Goal: Transaction & Acquisition: Subscribe to service/newsletter

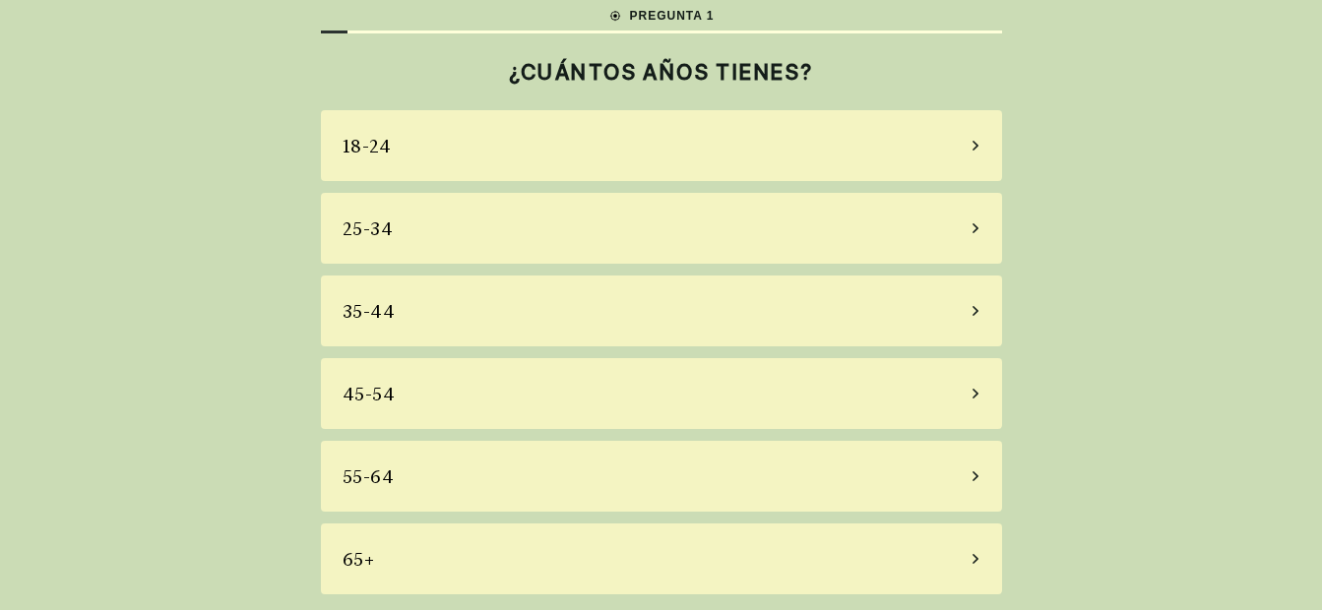
click at [975, 476] on icon at bounding box center [976, 477] width 10 height 18
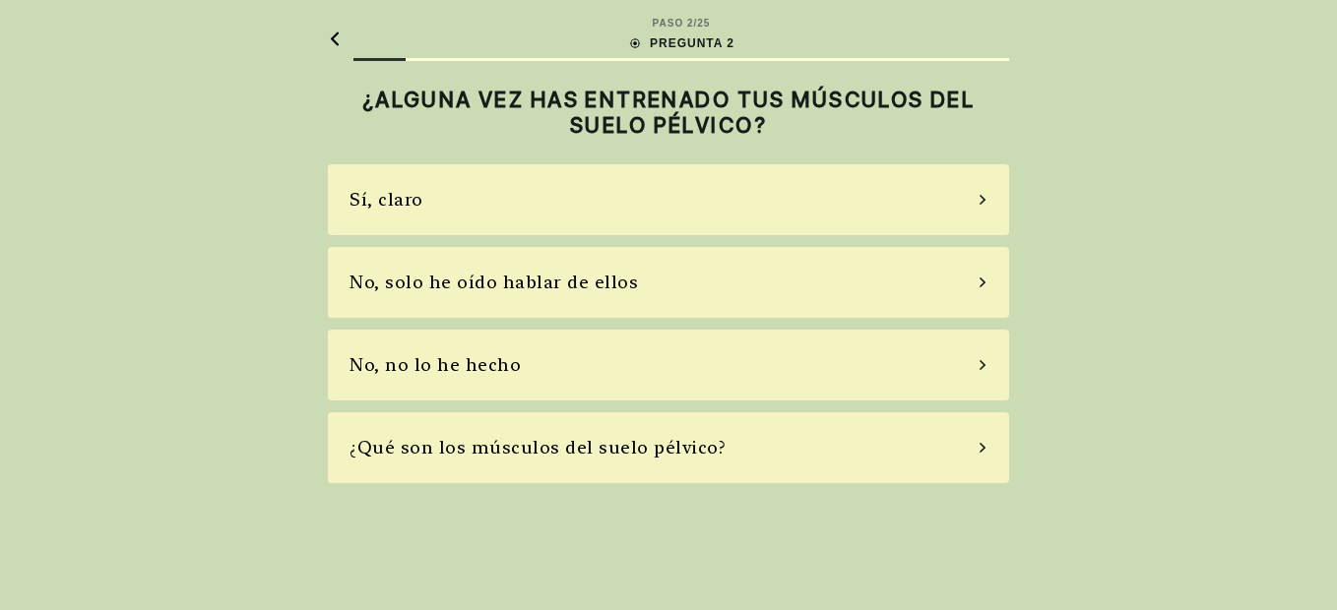
click at [985, 202] on icon at bounding box center [983, 200] width 10 height 18
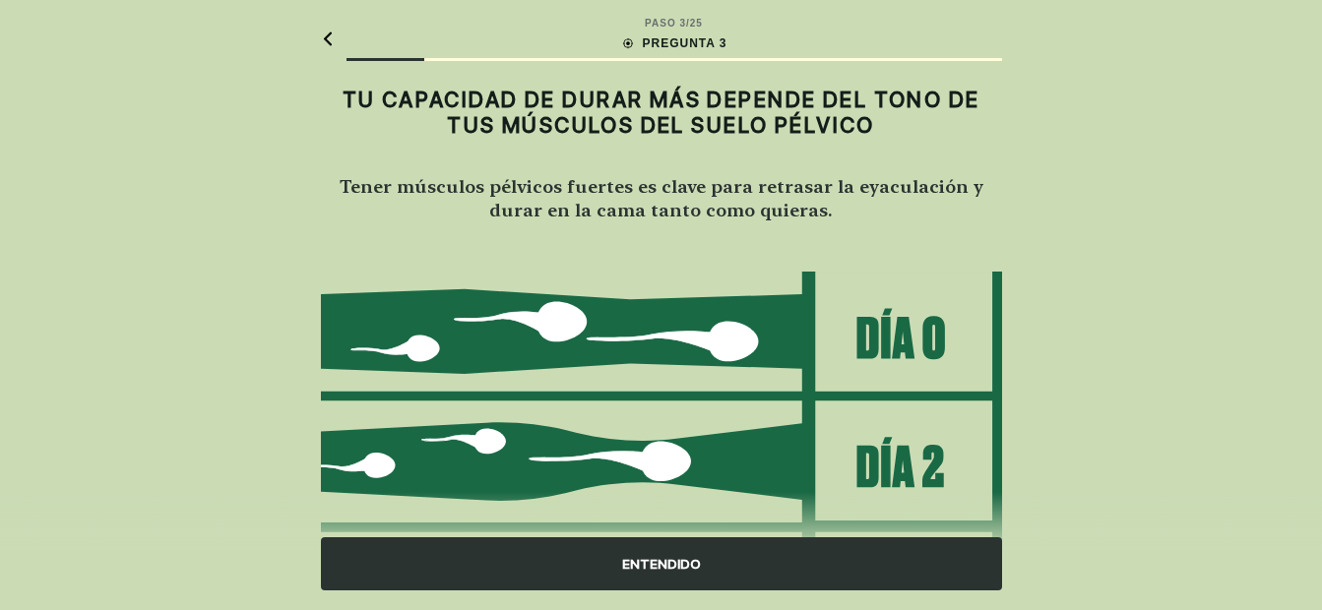
scroll to position [164, 0]
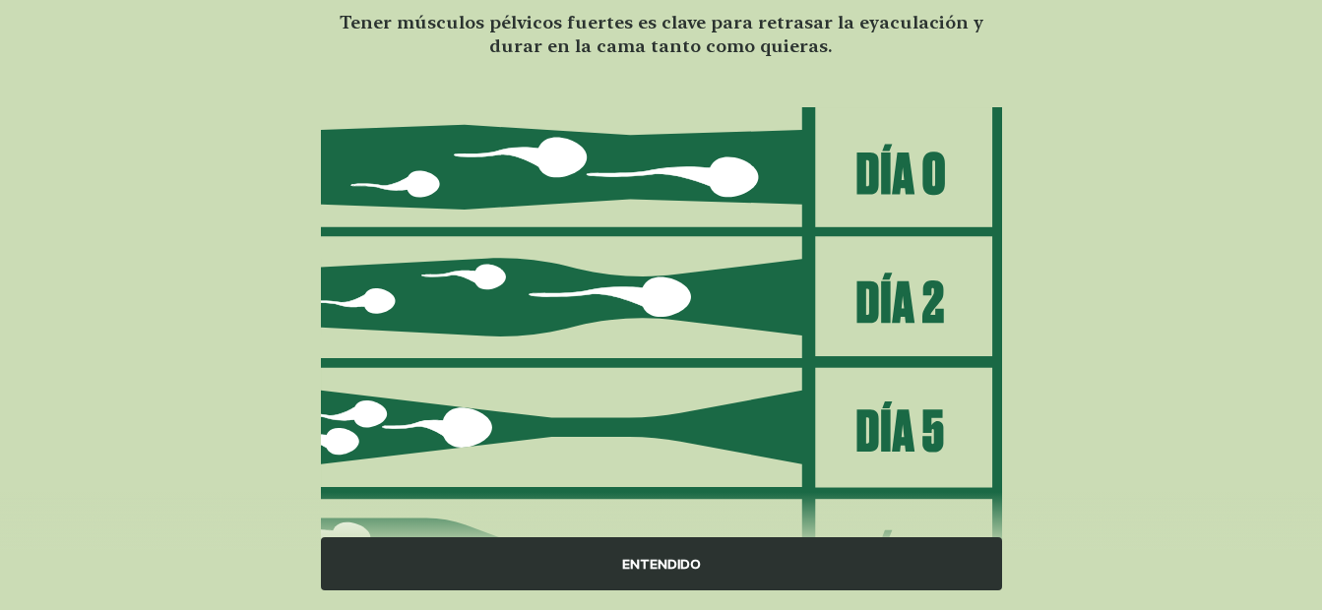
click at [651, 582] on div "ENTENDIDO" at bounding box center [661, 564] width 681 height 53
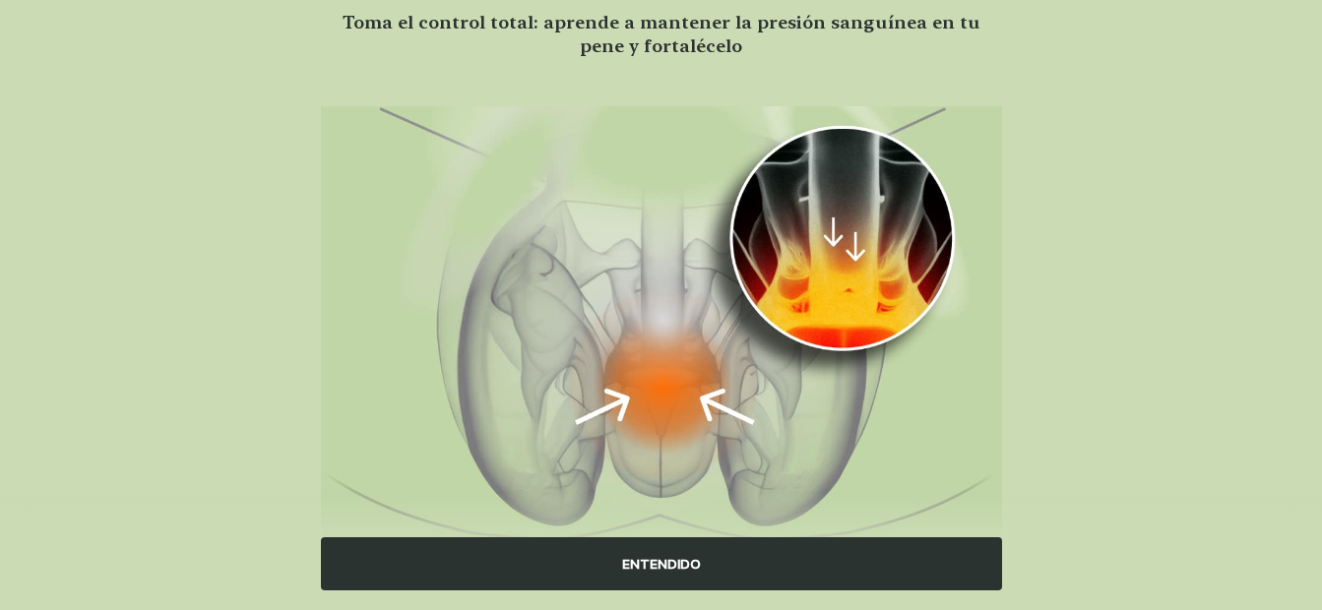
scroll to position [0, 0]
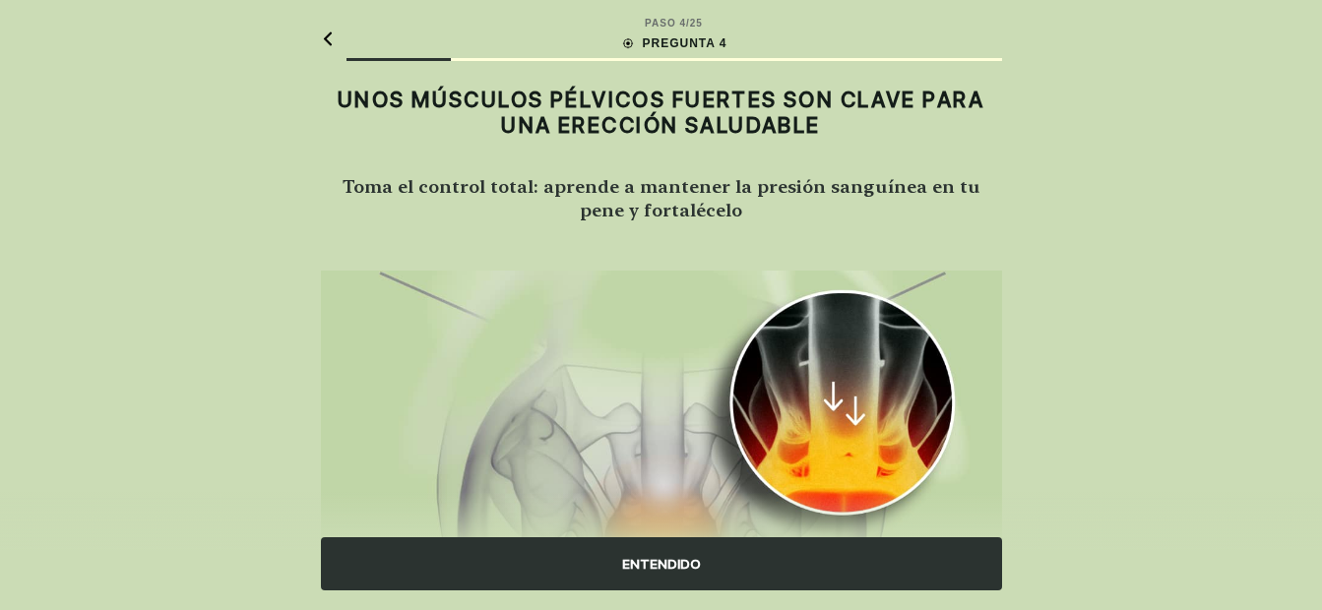
click at [666, 570] on div "ENTENDIDO" at bounding box center [661, 564] width 681 height 53
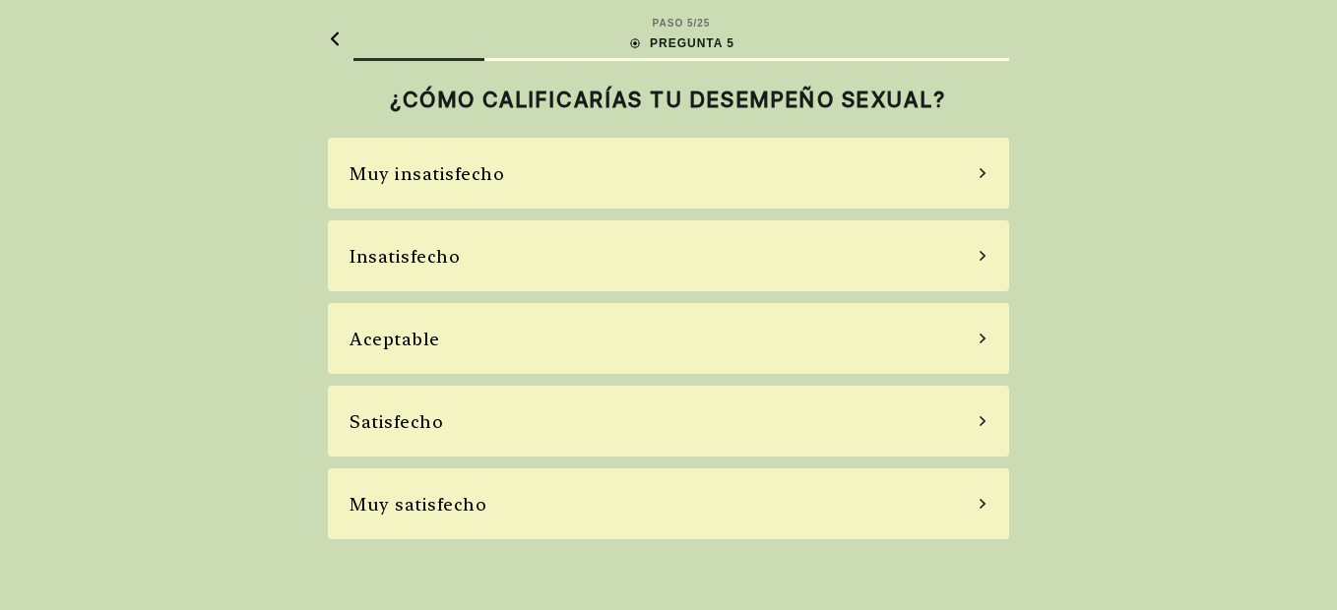
click at [980, 336] on icon at bounding box center [983, 339] width 10 height 18
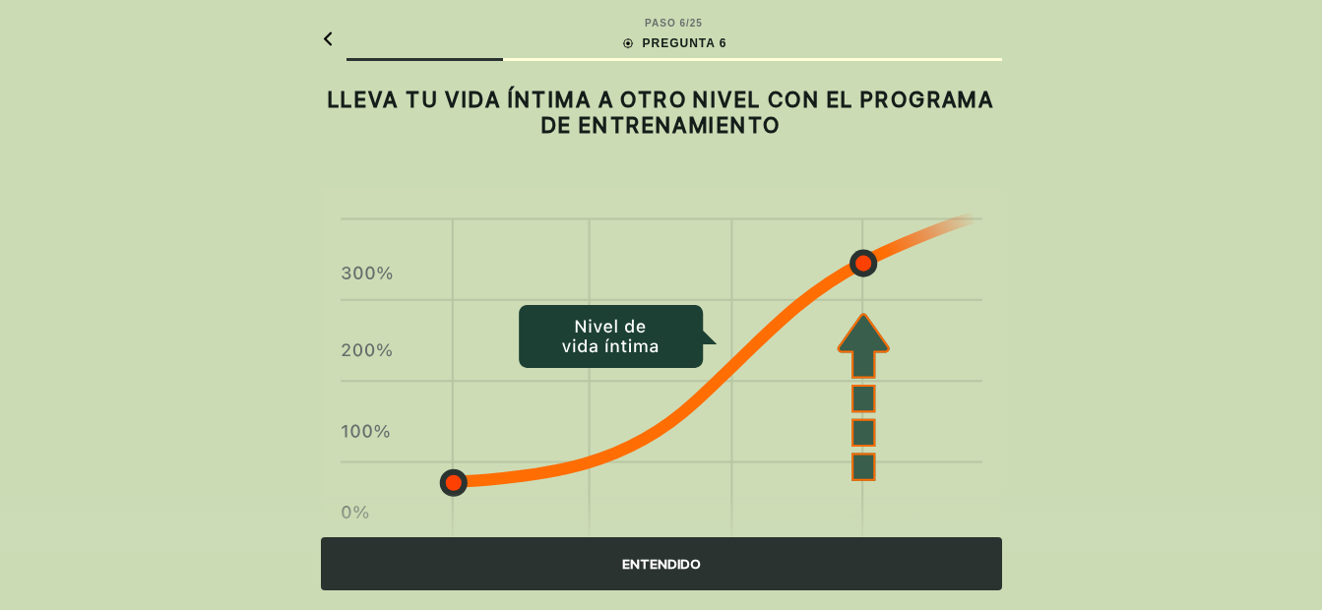
click at [658, 564] on div "ENTENDIDO" at bounding box center [661, 564] width 681 height 53
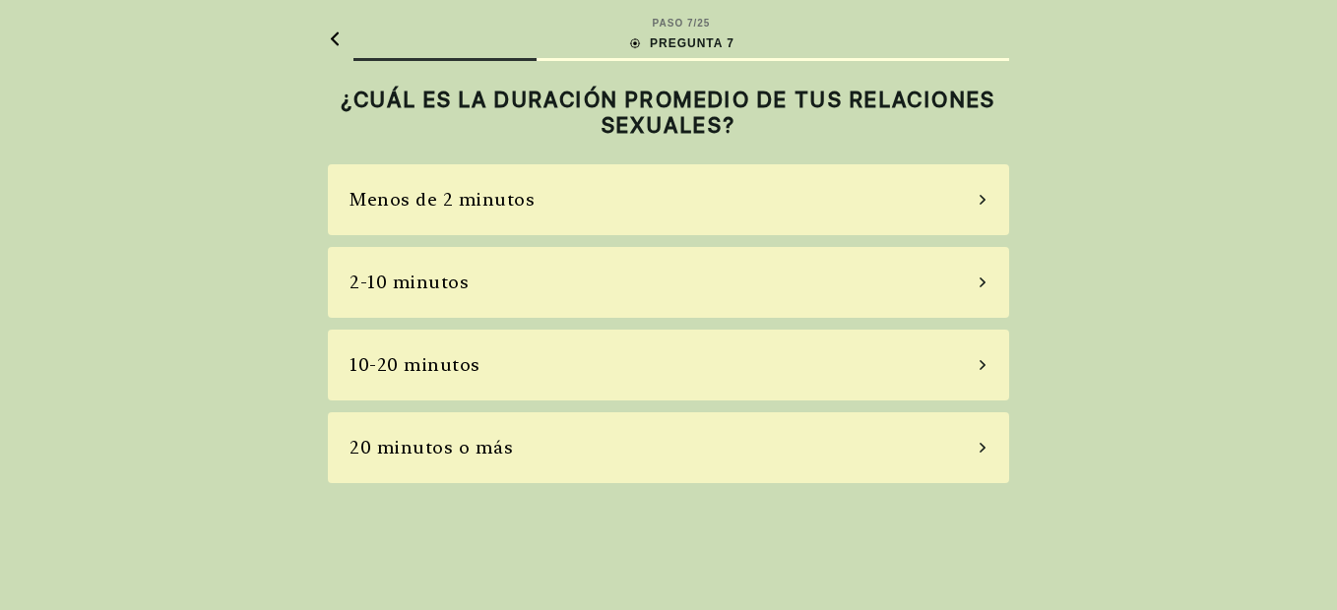
click at [983, 450] on icon at bounding box center [983, 448] width 6 height 10
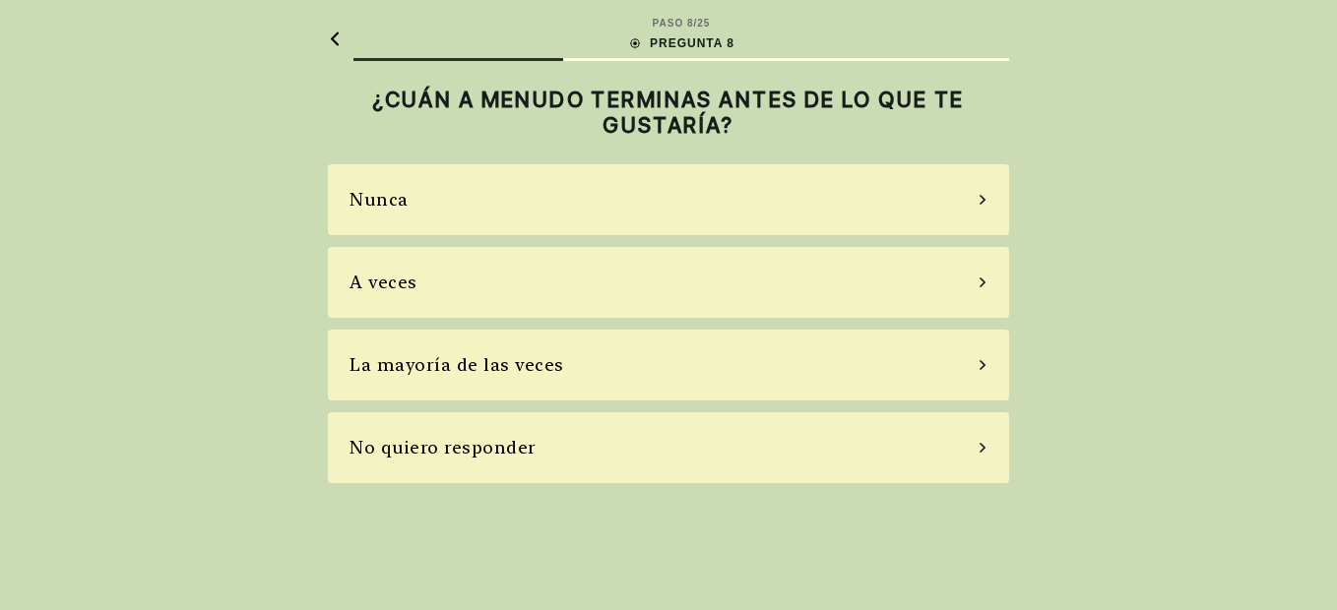
click at [982, 282] on icon at bounding box center [983, 283] width 10 height 18
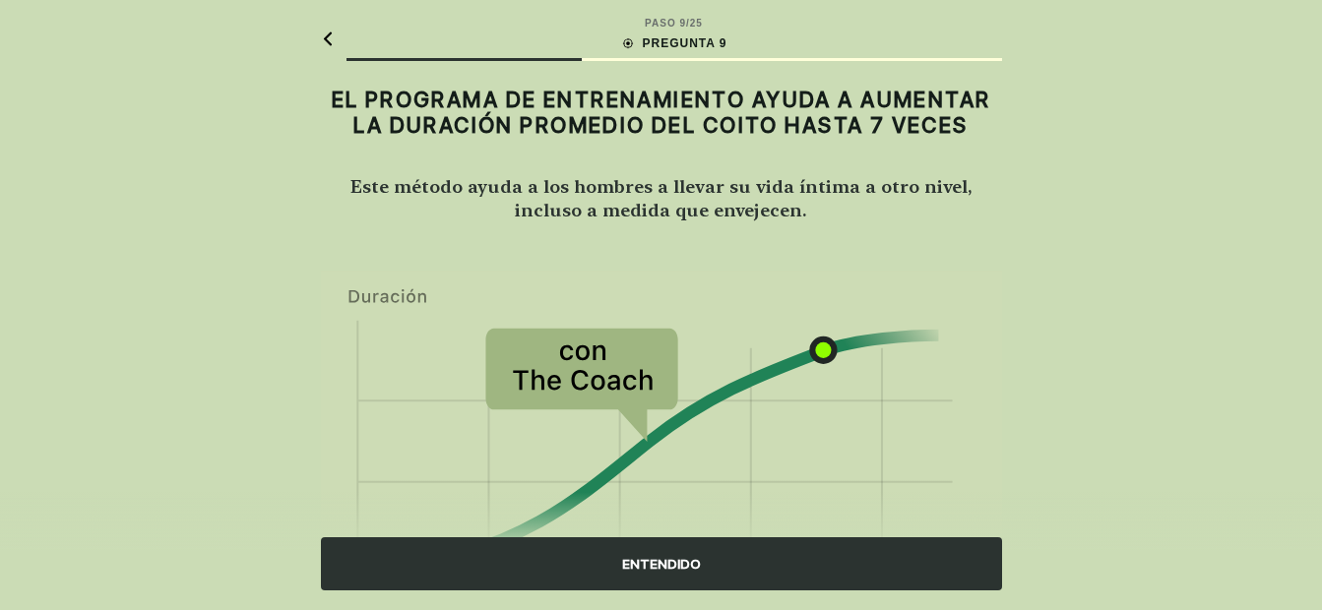
scroll to position [211, 0]
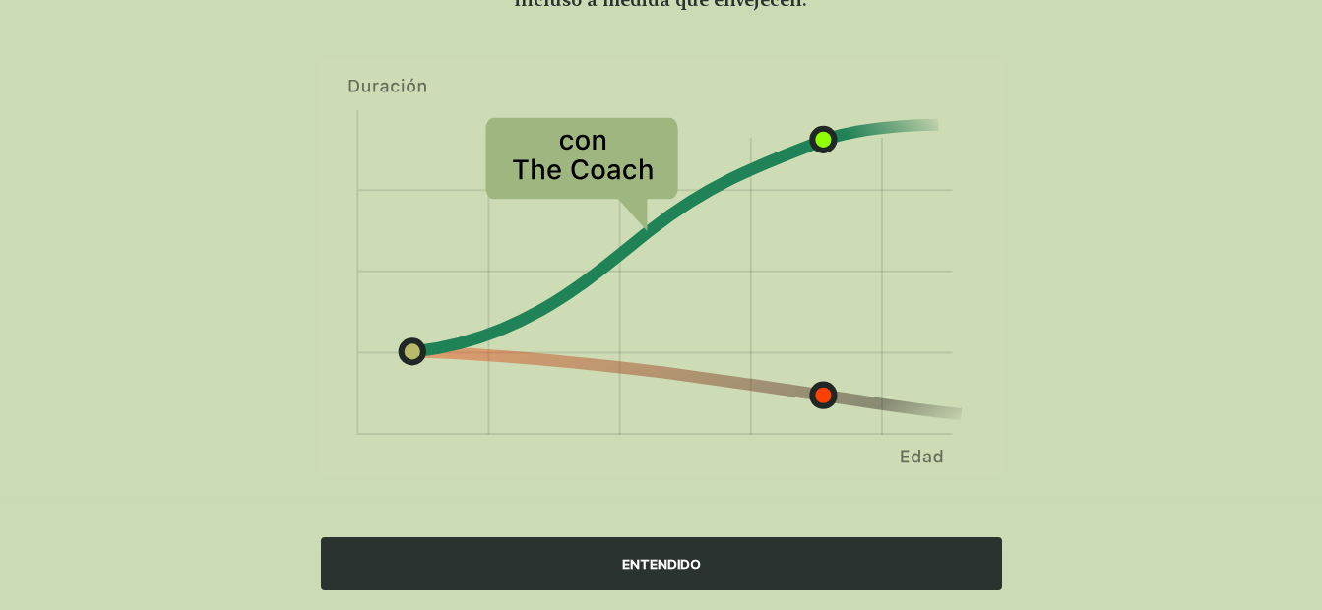
click at [689, 582] on div "ENTENDIDO" at bounding box center [661, 564] width 681 height 53
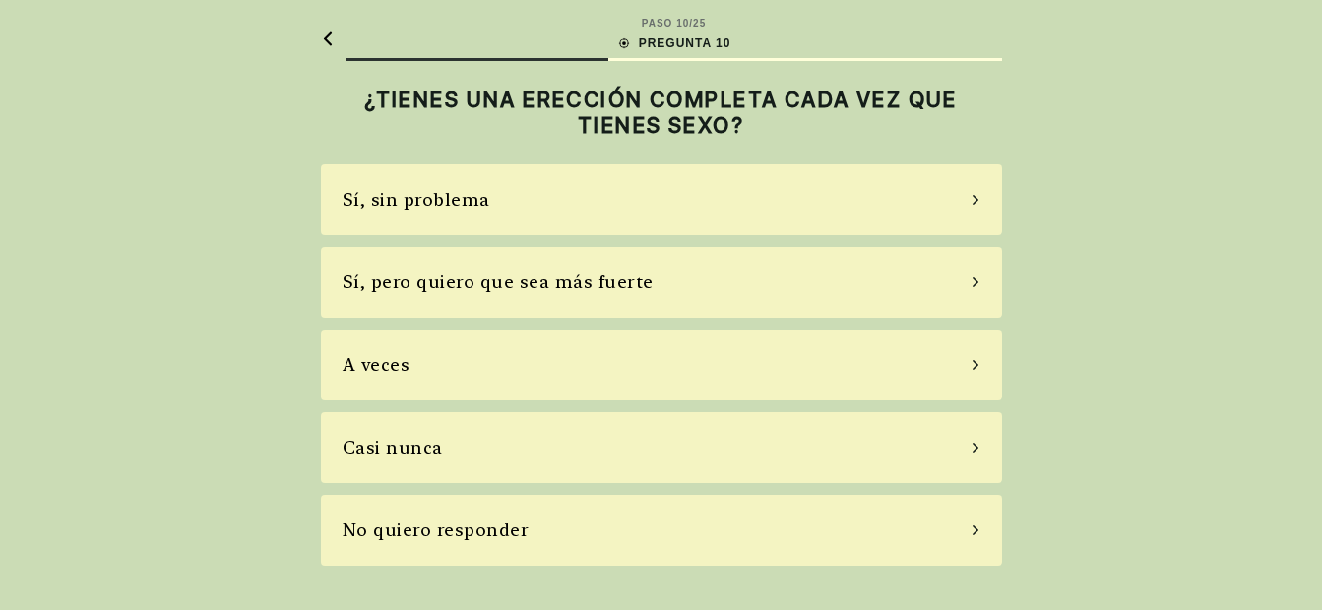
scroll to position [0, 0]
click at [985, 288] on div "Sí, pero quiero que sea más fuerte" at bounding box center [668, 282] width 681 height 71
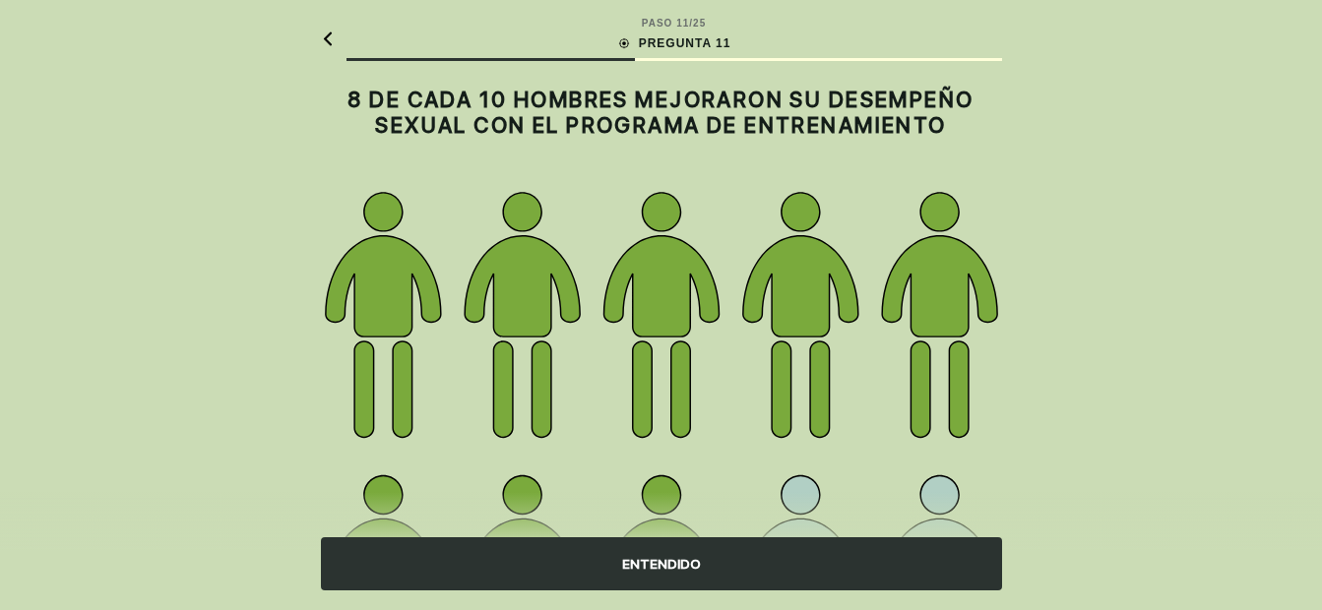
scroll to position [182, 0]
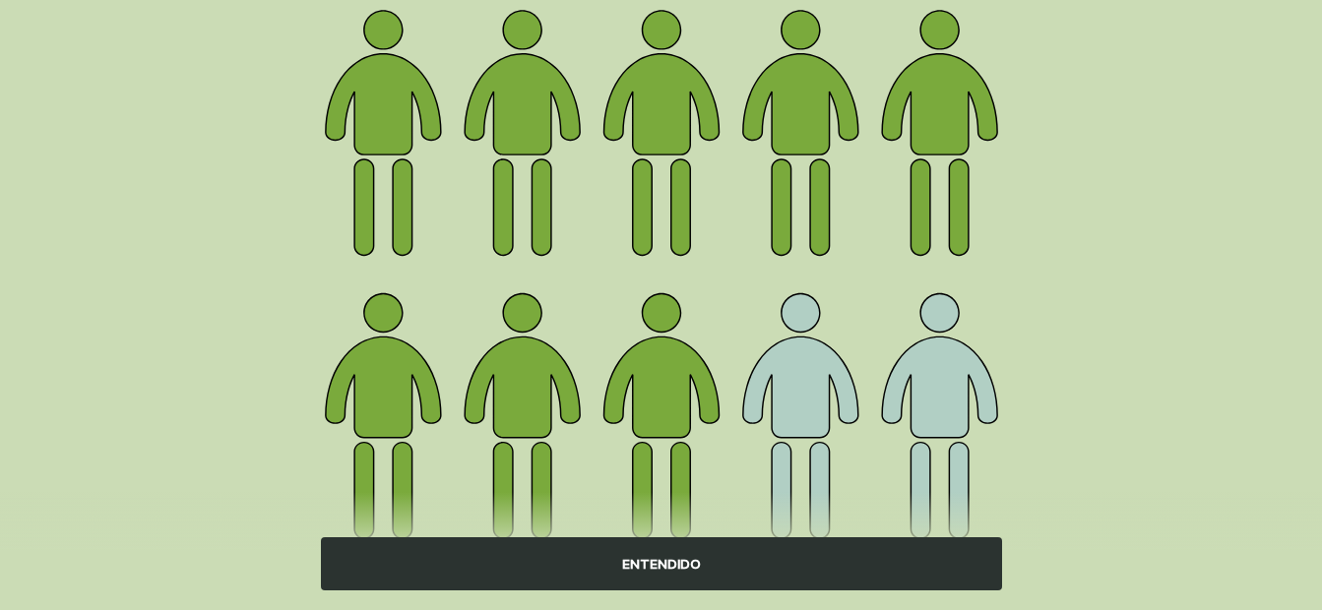
click at [664, 569] on div "ENTENDIDO" at bounding box center [661, 564] width 681 height 53
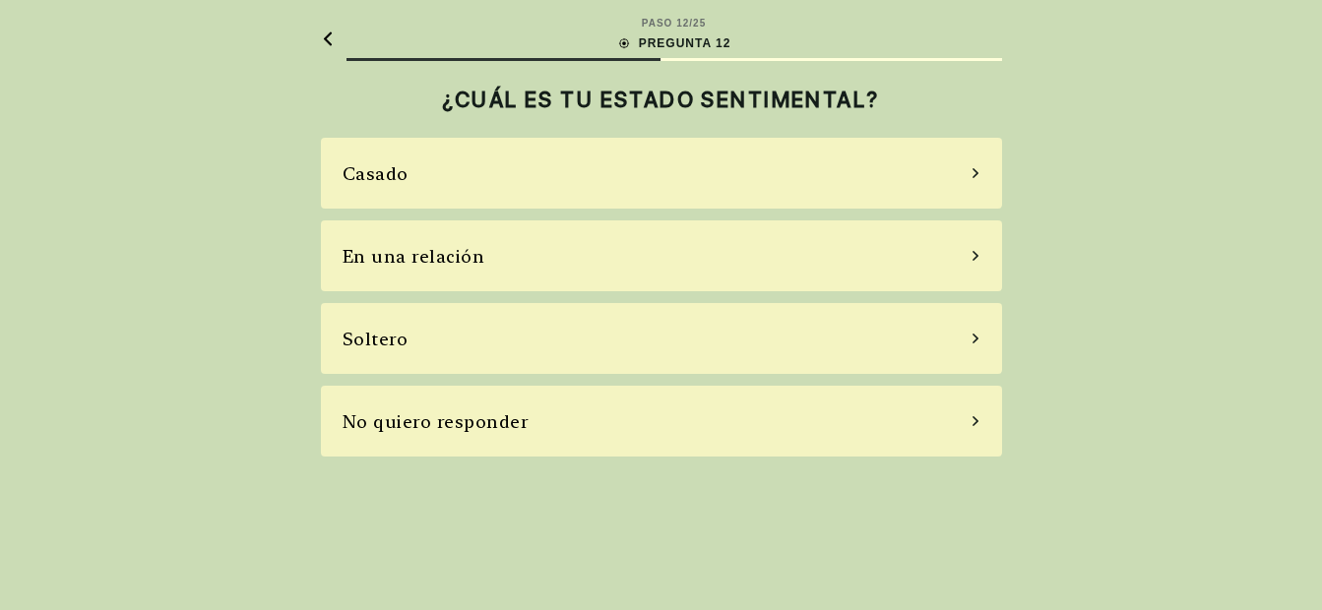
scroll to position [0, 0]
click at [979, 344] on div "Soltero" at bounding box center [668, 338] width 681 height 71
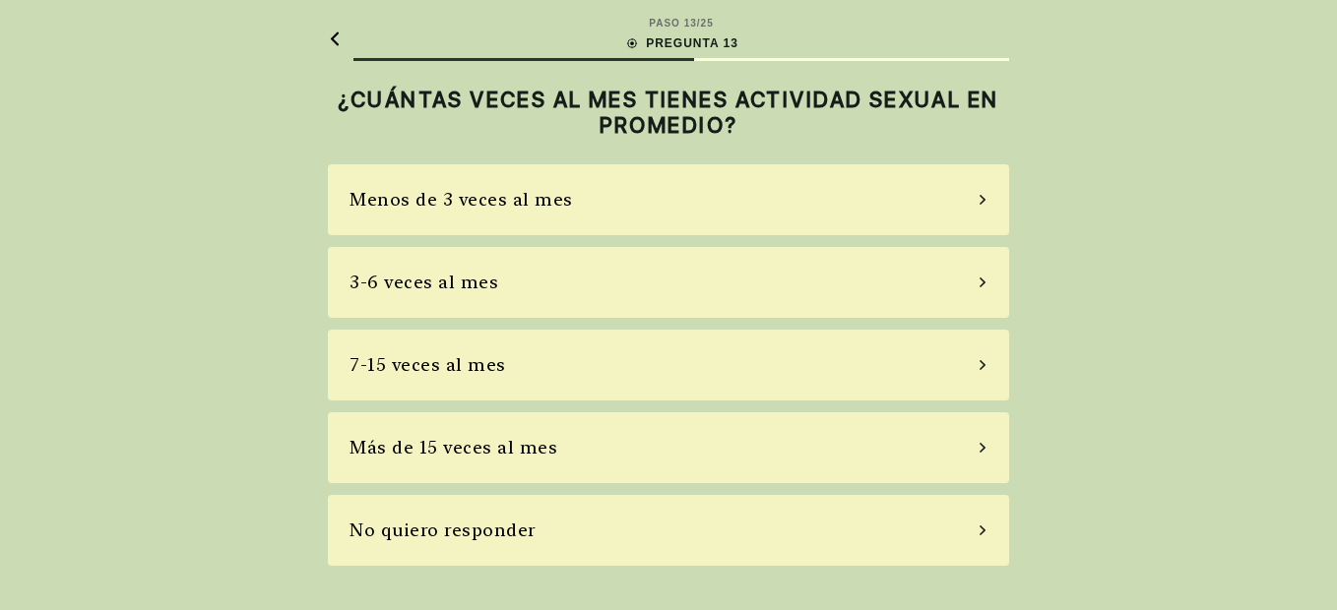
click at [980, 287] on div "3-6 veces al mes" at bounding box center [668, 282] width 681 height 71
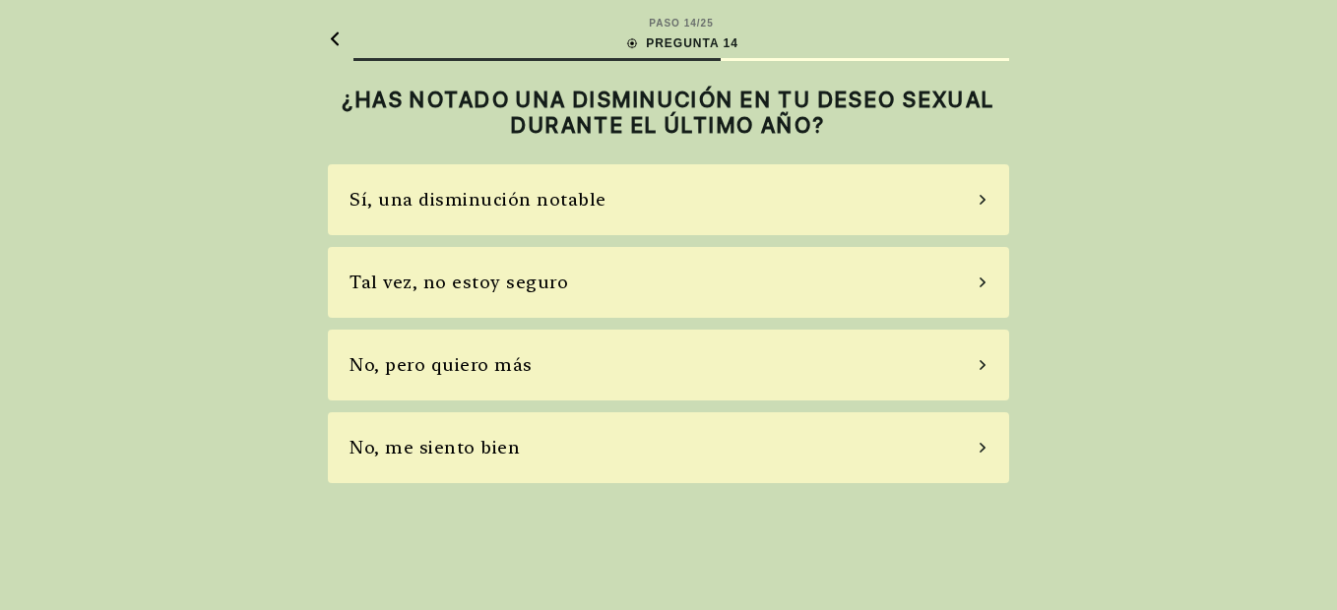
click at [981, 283] on icon at bounding box center [983, 283] width 10 height 18
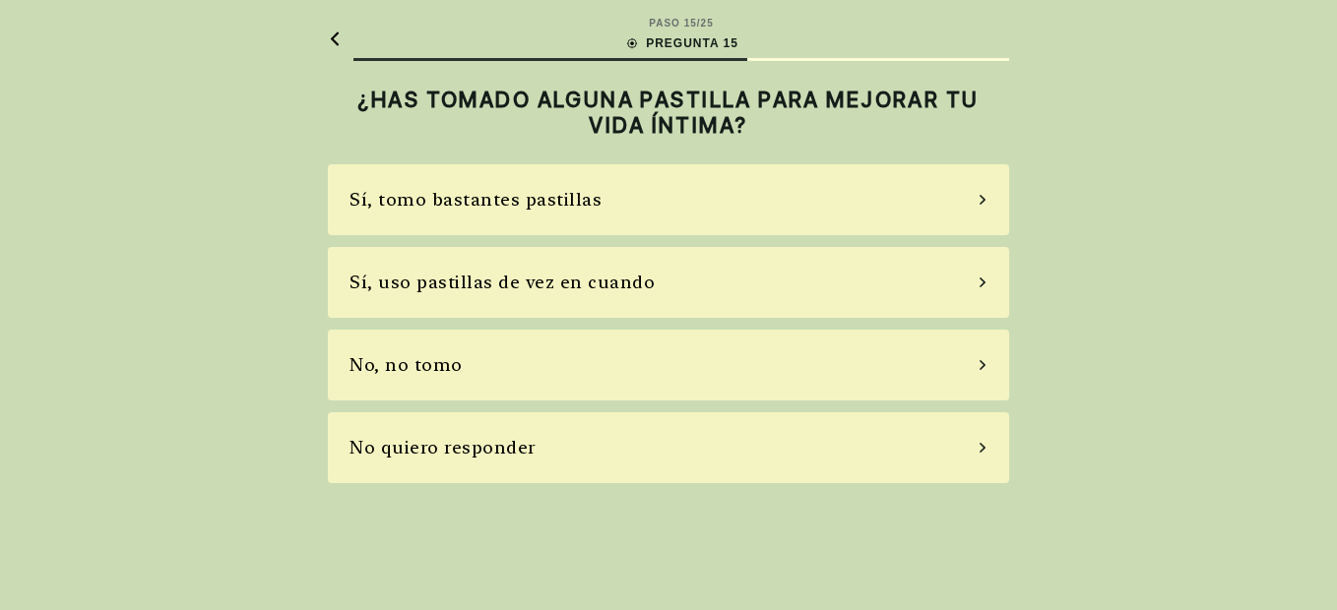
click at [982, 282] on icon at bounding box center [983, 283] width 10 height 18
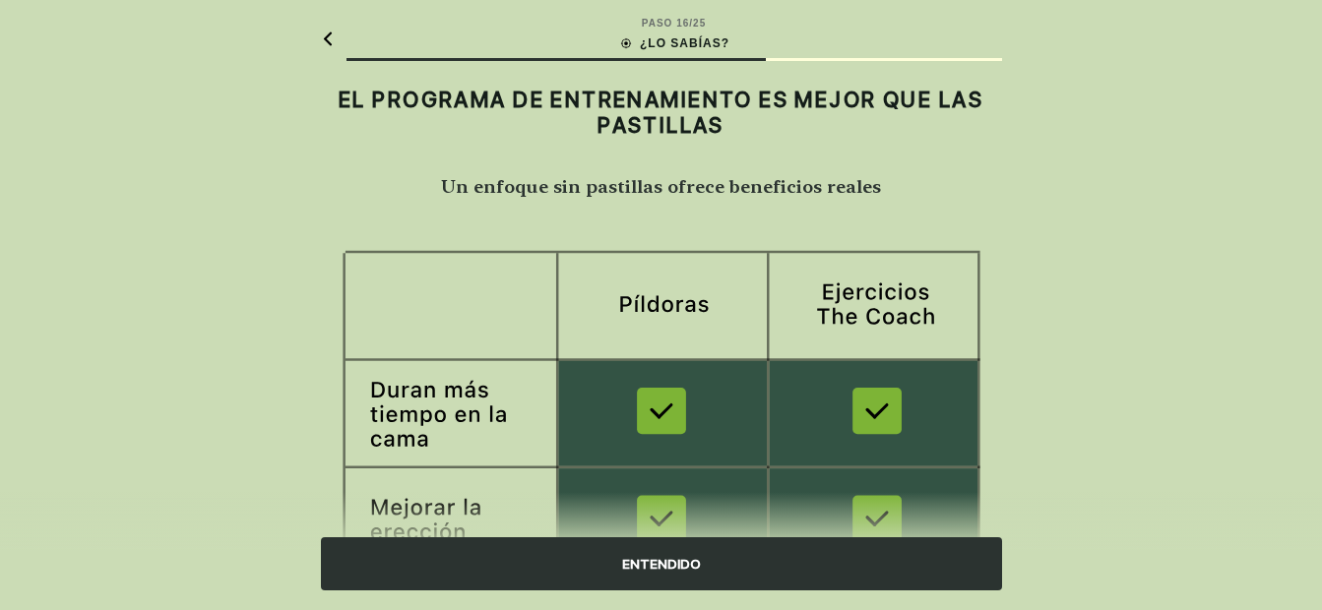
click at [717, 554] on div "ENTENDIDO" at bounding box center [661, 564] width 681 height 53
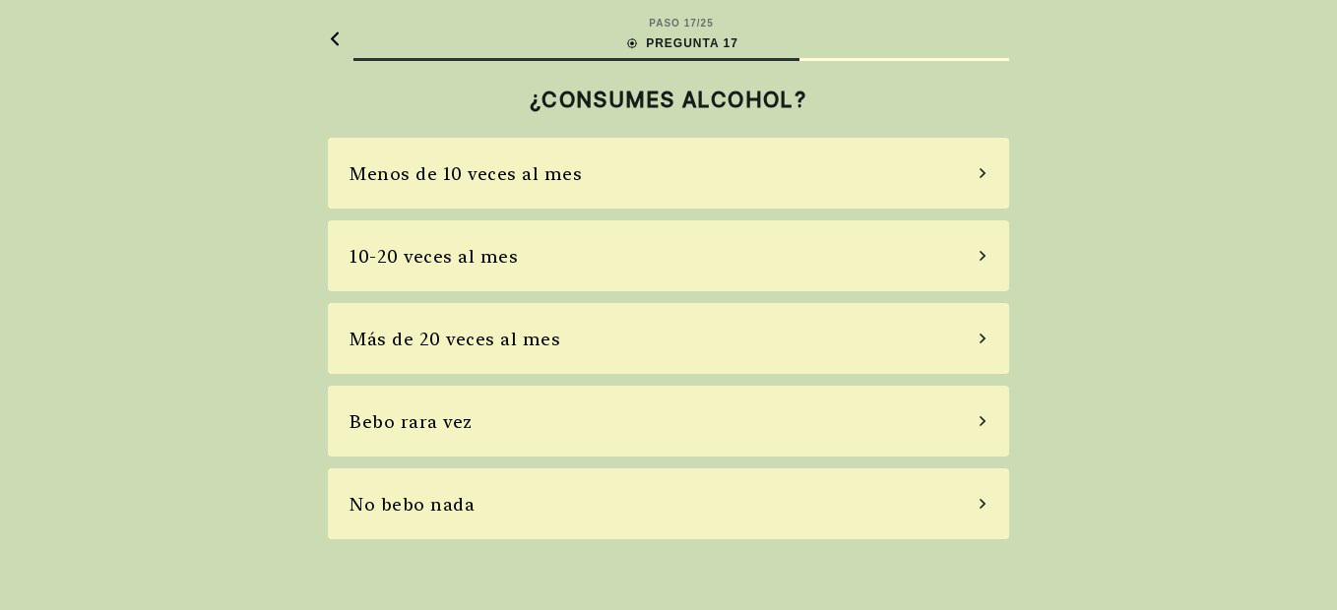
click at [983, 427] on div "Bebo rara vez" at bounding box center [668, 421] width 681 height 71
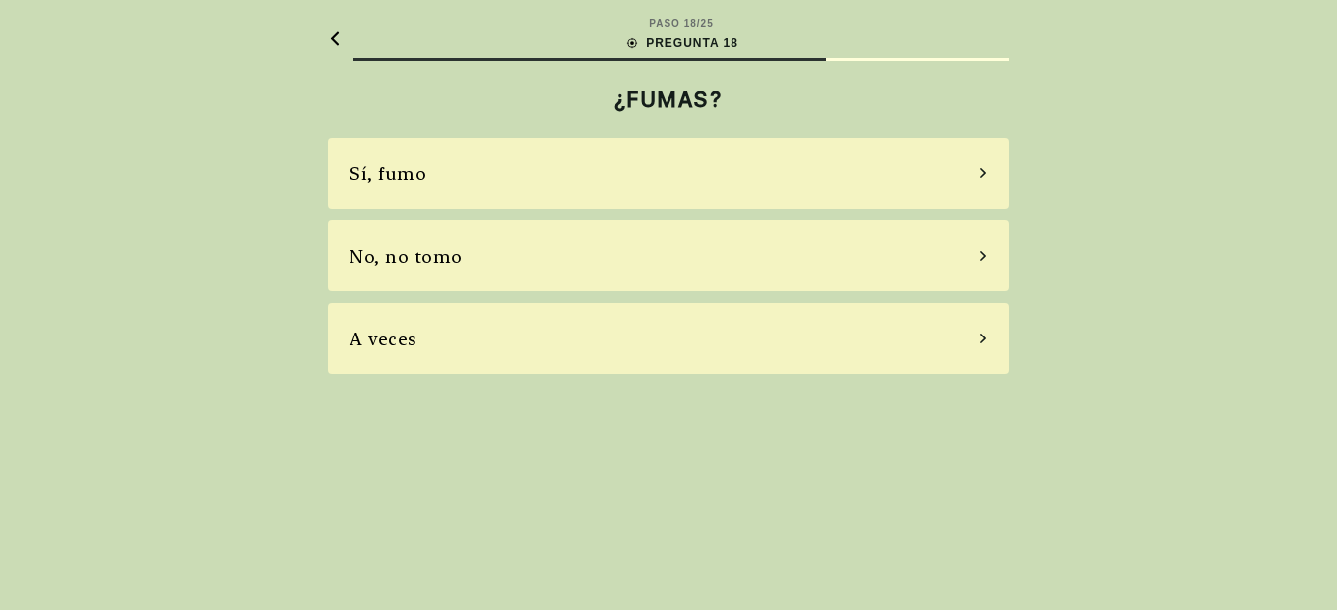
click at [983, 254] on icon at bounding box center [983, 256] width 6 height 10
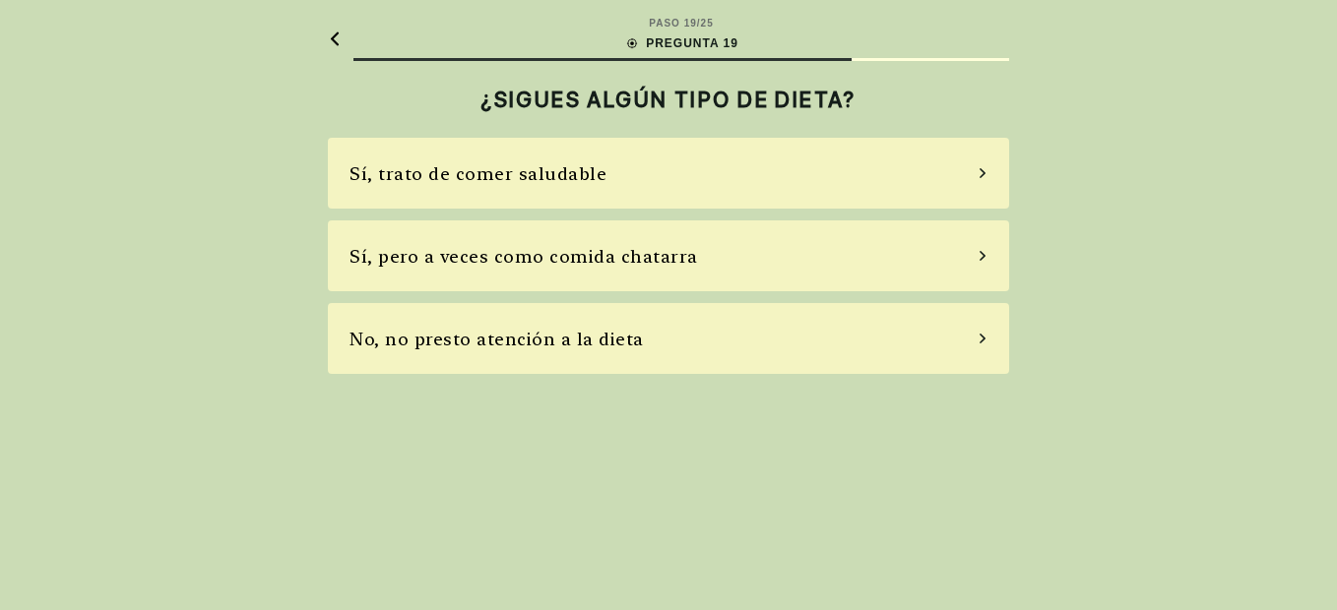
click at [976, 173] on div "Sí, trato de comer saludable" at bounding box center [668, 173] width 681 height 71
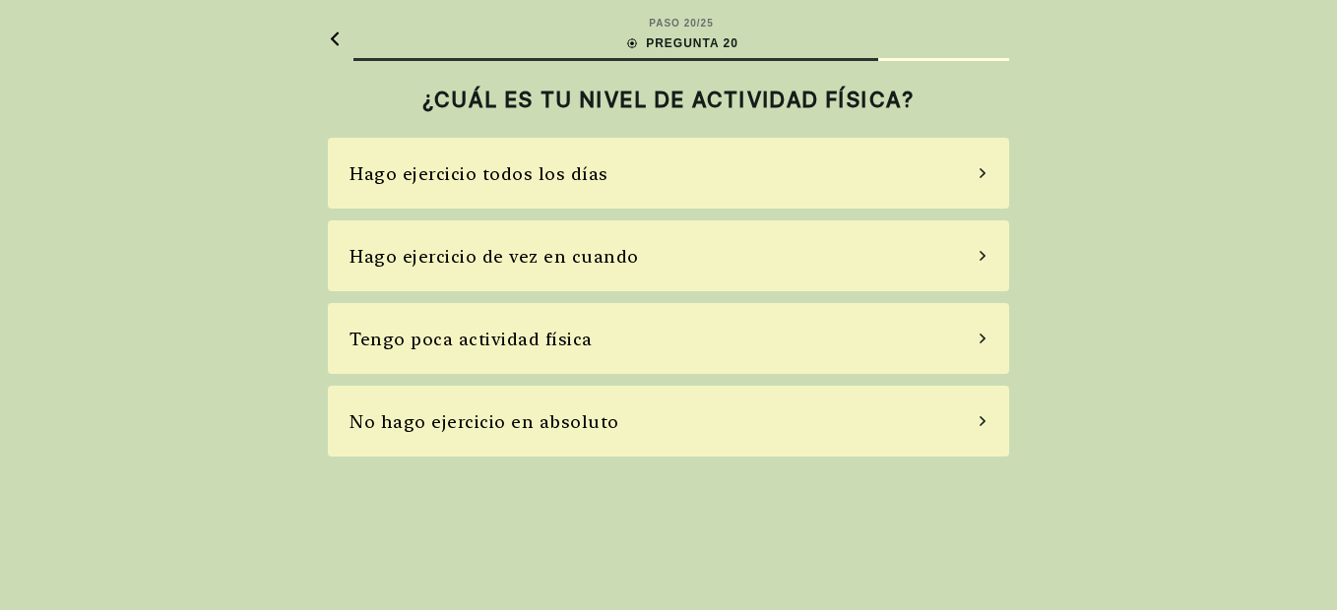
click at [976, 173] on div "Hago ejercicio todos los días" at bounding box center [668, 173] width 681 height 71
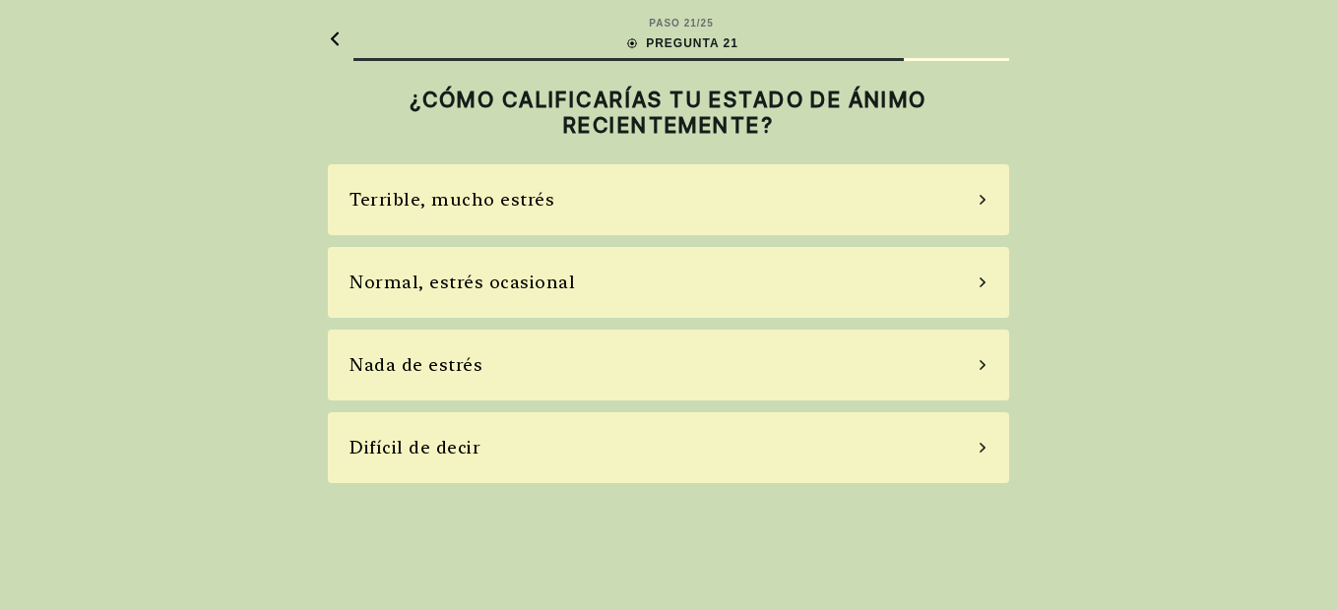
click at [982, 286] on icon at bounding box center [983, 283] width 6 height 10
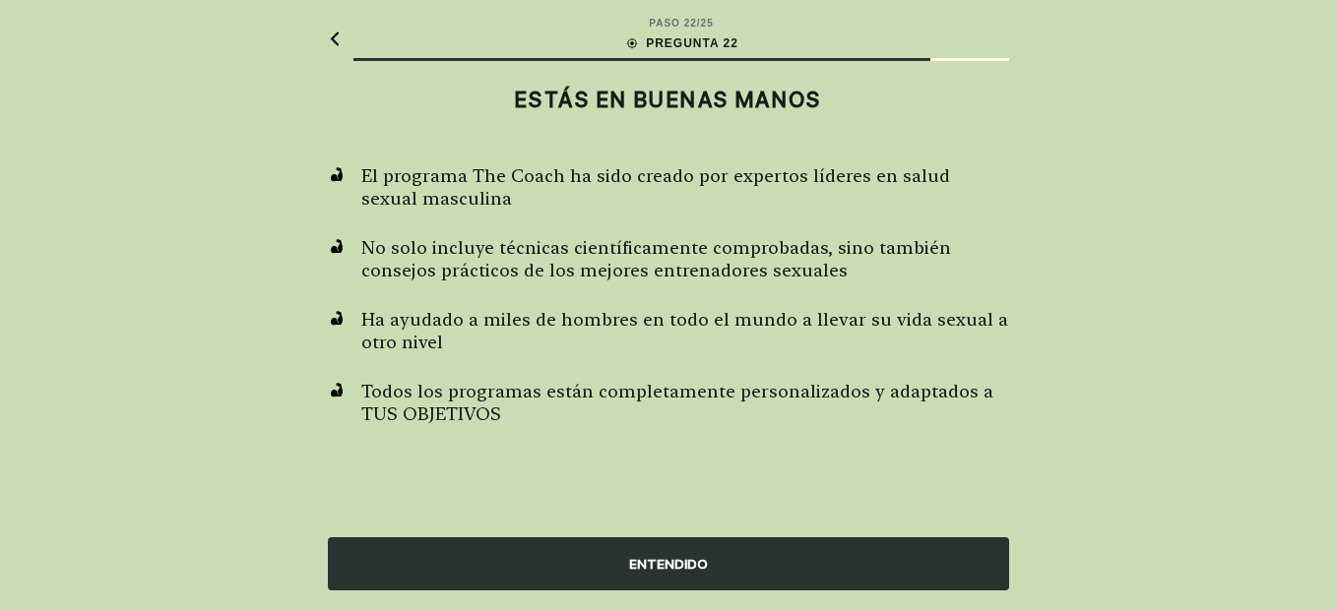
click at [580, 576] on div "ENTENDIDO" at bounding box center [668, 564] width 681 height 53
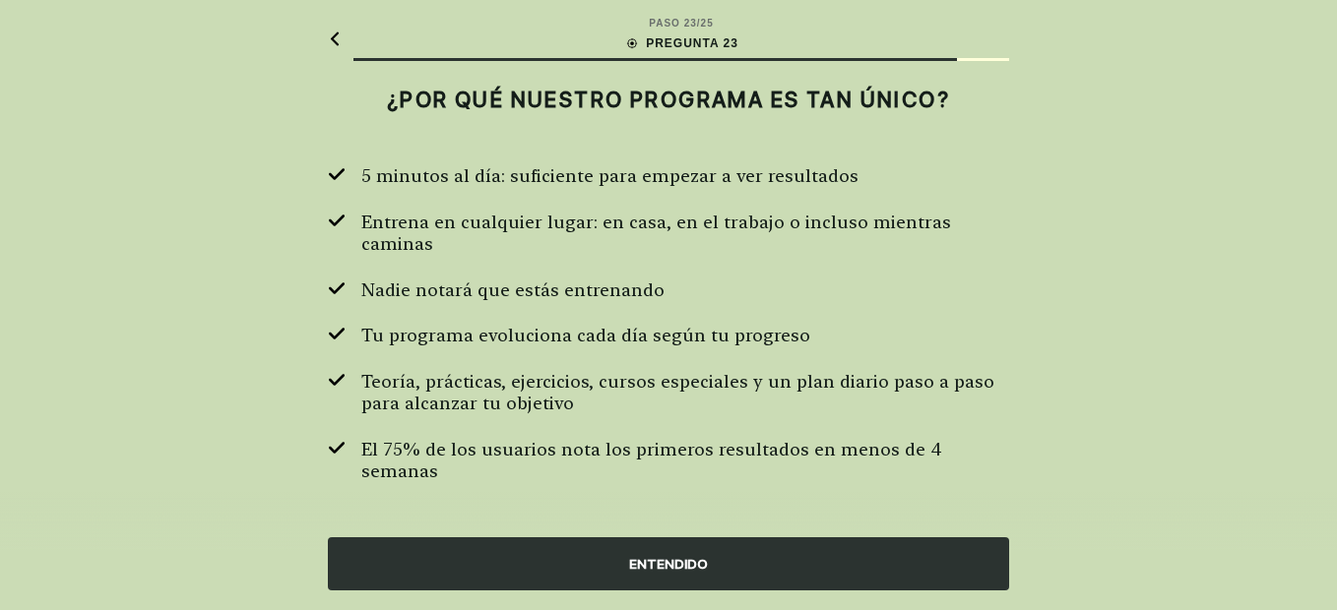
click at [580, 576] on div "ENTENDIDO" at bounding box center [668, 564] width 681 height 53
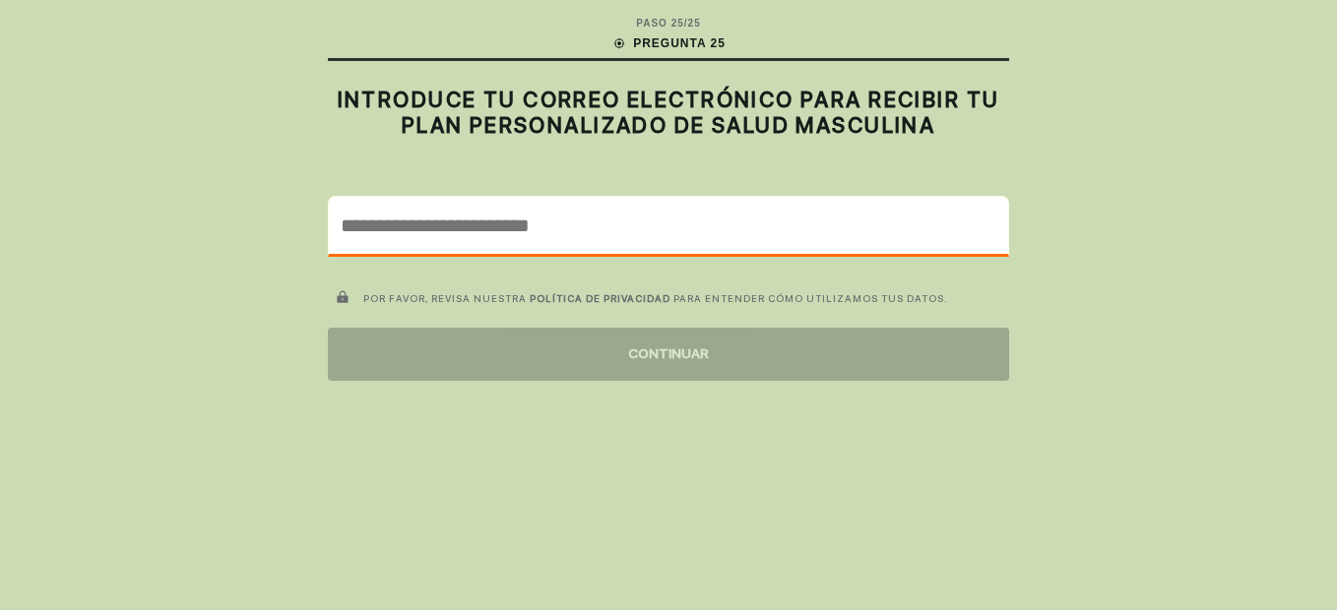
click at [405, 211] on input "email" at bounding box center [668, 225] width 679 height 57
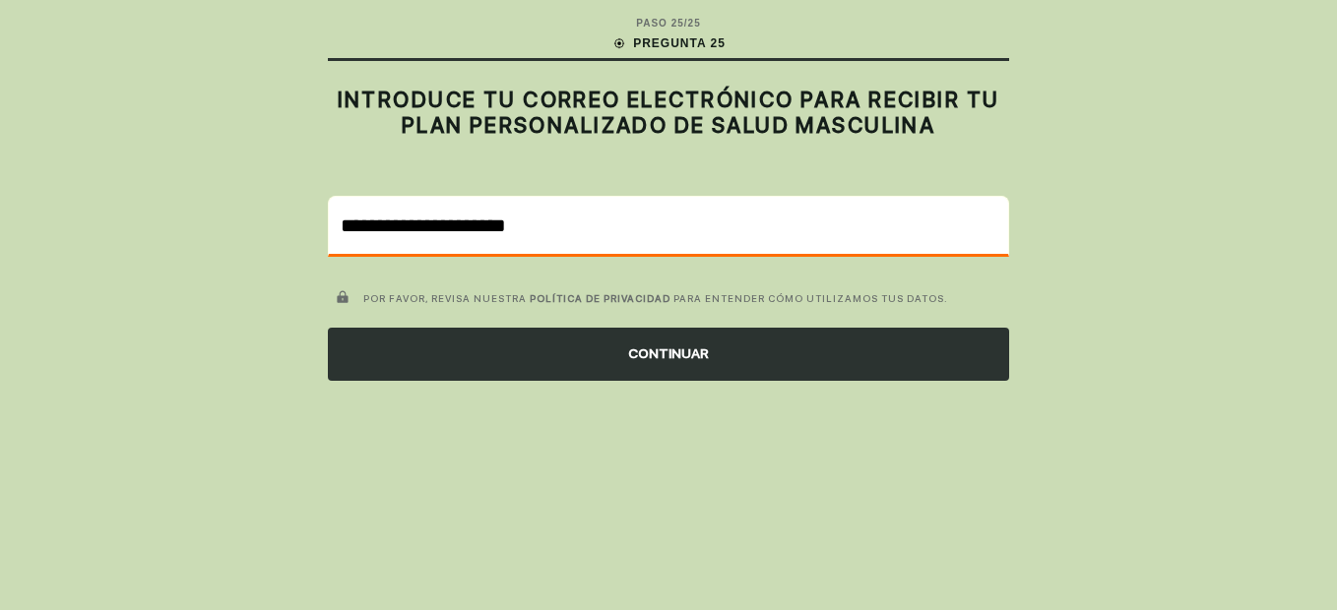
type input "**********"
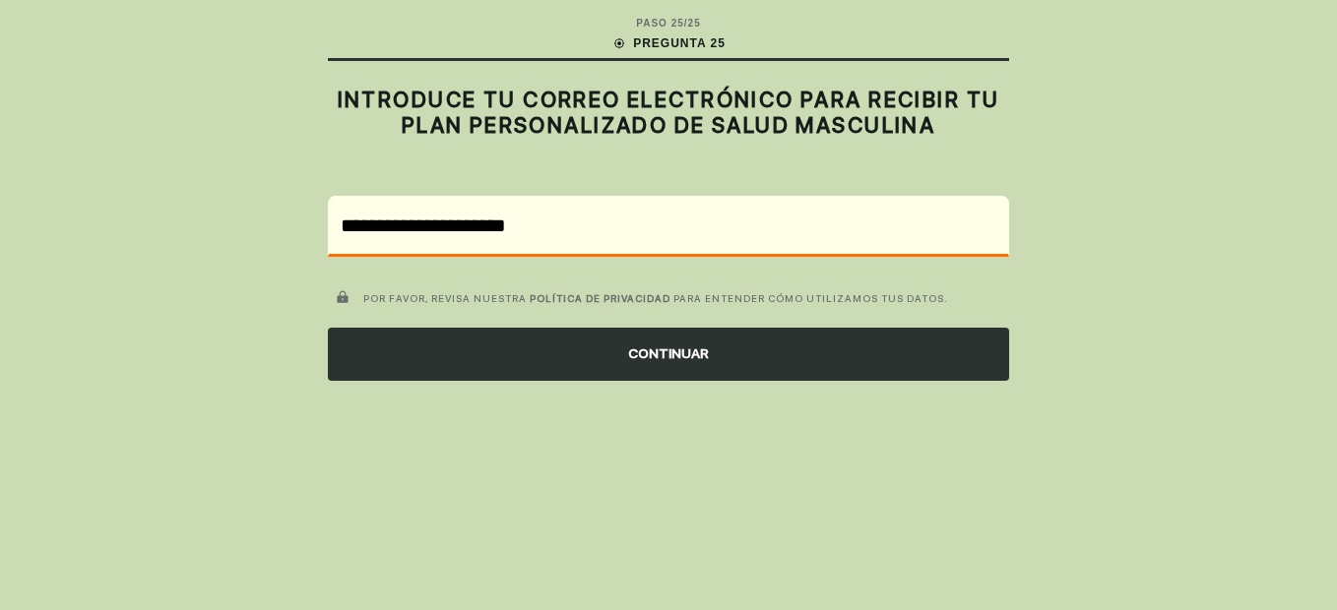
click at [618, 362] on div "CONTINUAR" at bounding box center [668, 354] width 681 height 53
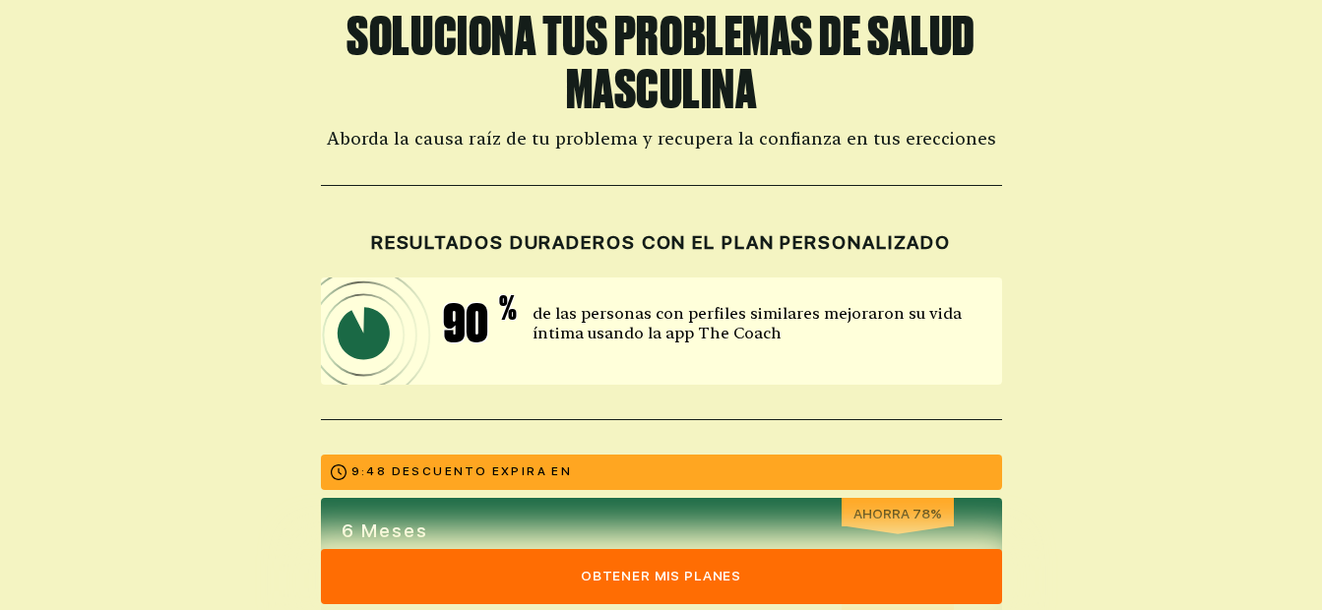
scroll to position [492, 0]
